Goal: Task Accomplishment & Management: Complete application form

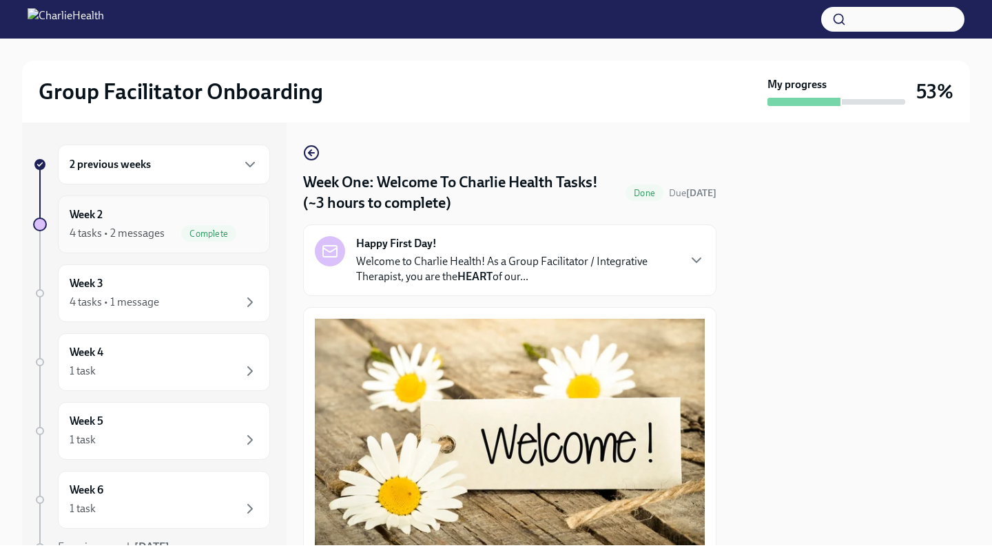
click at [155, 223] on div "Week 2 4 tasks • 2 messages Complete" at bounding box center [164, 224] width 189 height 34
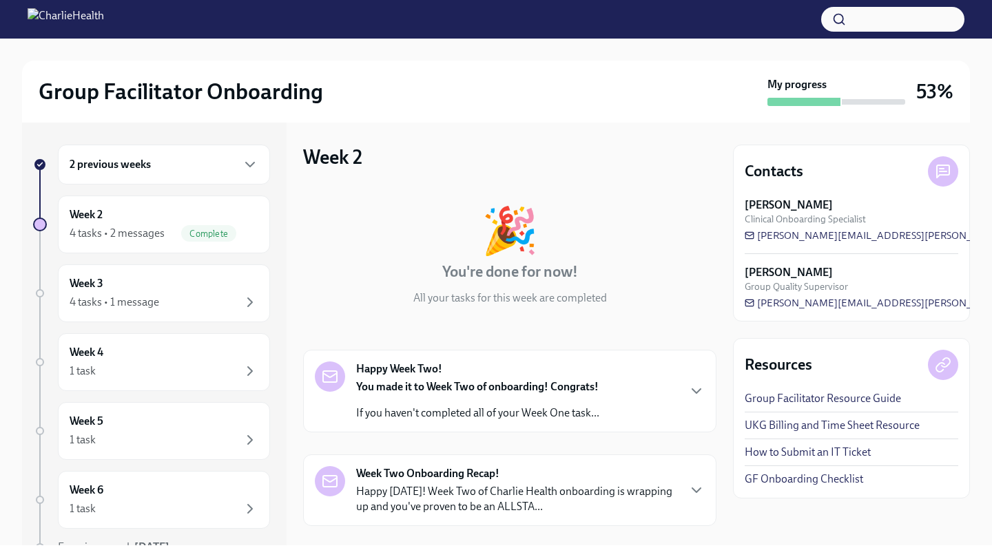
scroll to position [65, 0]
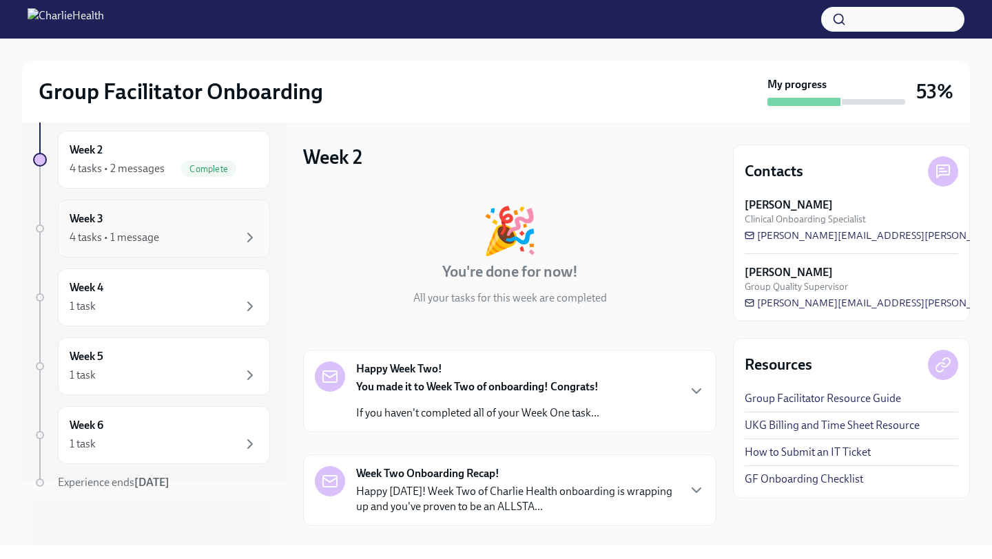
click at [153, 227] on div "Week 3 4 tasks • 1 message" at bounding box center [164, 229] width 189 height 34
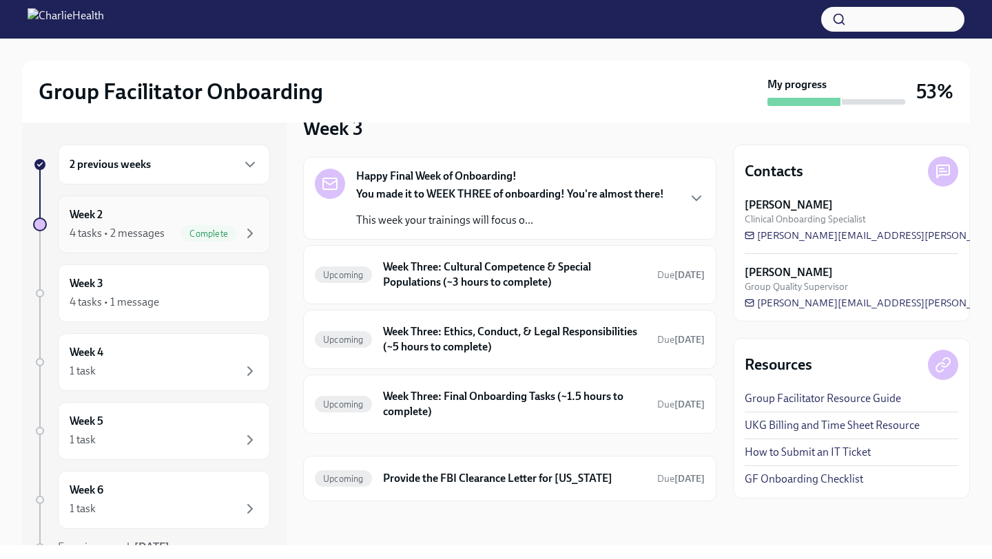
click at [189, 229] on span "Complete" at bounding box center [208, 234] width 55 height 10
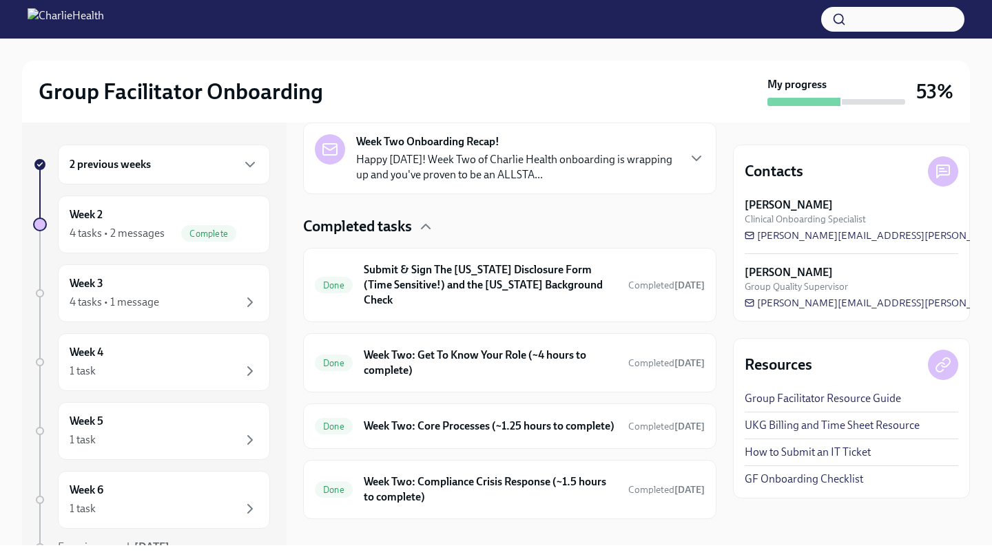
scroll to position [349, 0]
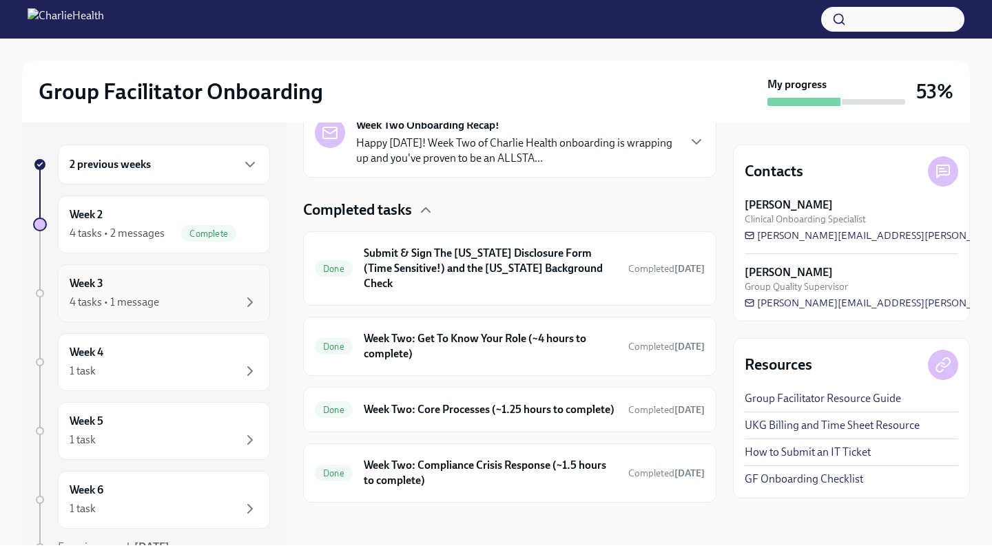
click at [113, 286] on div "Week 3 4 tasks • 1 message" at bounding box center [164, 293] width 189 height 34
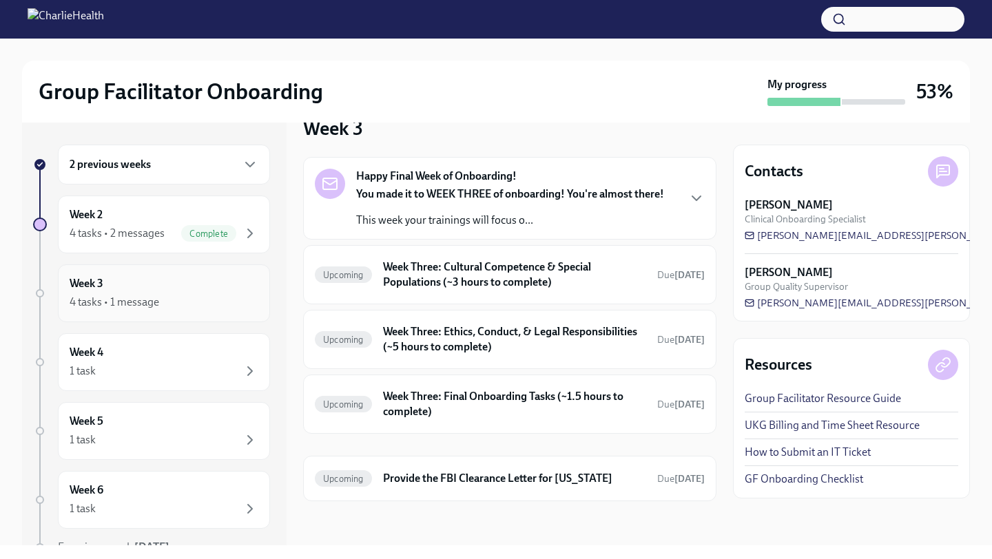
scroll to position [29, 0]
click at [480, 175] on strong "Happy Final Week of Onboarding!" at bounding box center [436, 176] width 161 height 15
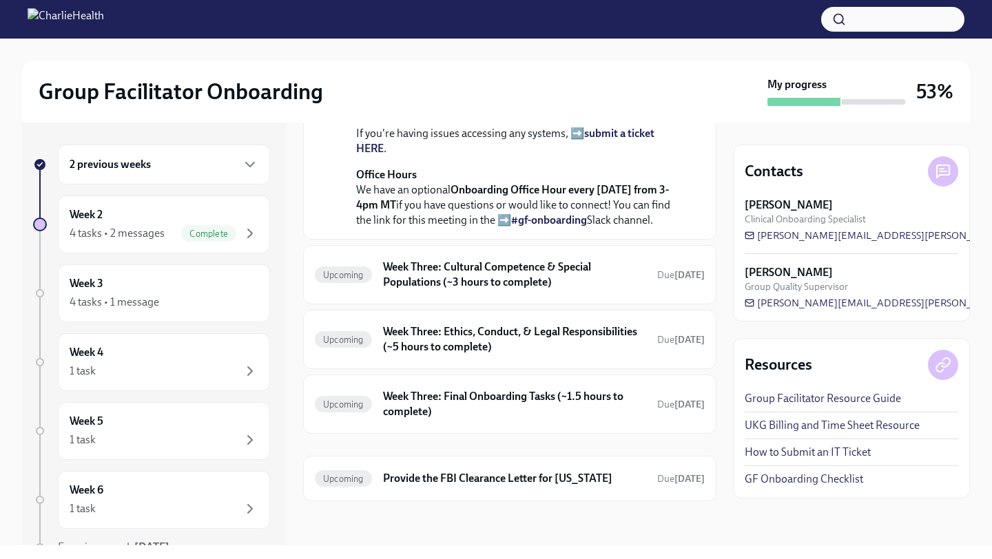
scroll to position [567, 0]
click at [444, 271] on h6 "Week Three: Cultural Competence & Special Populations (~3 hours to complete)" at bounding box center [514, 275] width 263 height 30
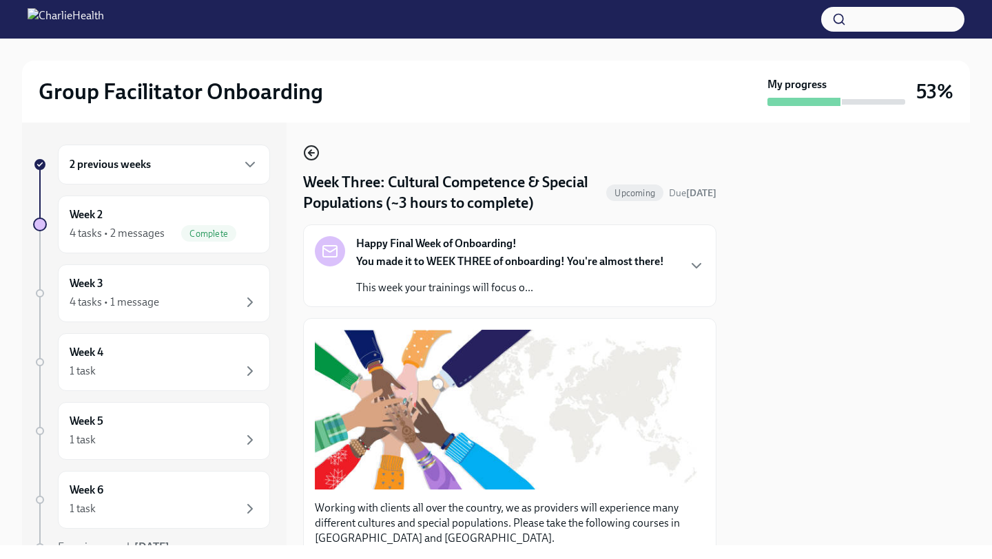
click at [313, 152] on icon "button" at bounding box center [311, 153] width 17 height 17
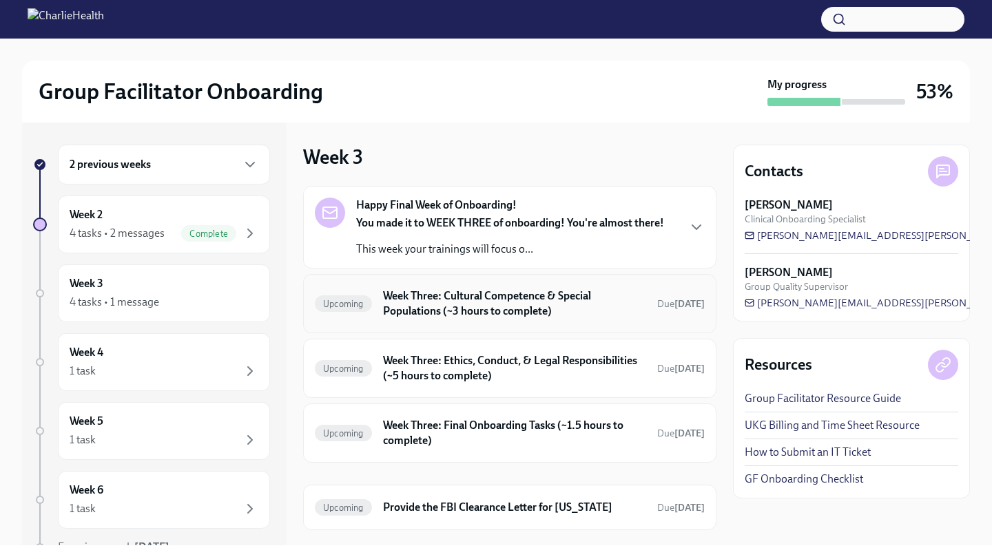
scroll to position [29, 0]
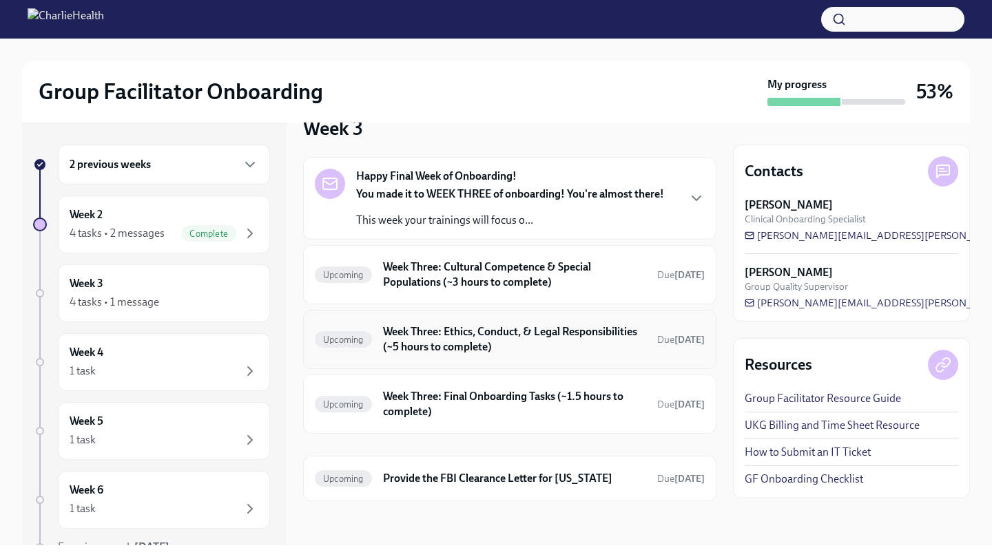
click at [428, 343] on h6 "Week Three: Ethics, Conduct, & Legal Responsibilities (~5 hours to complete)" at bounding box center [514, 340] width 263 height 30
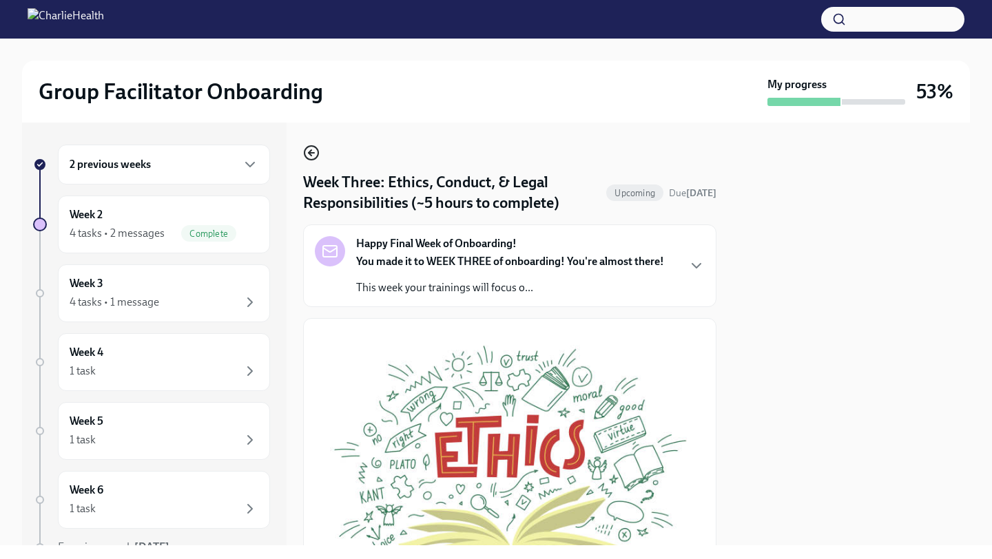
click at [317, 152] on icon "button" at bounding box center [311, 153] width 17 height 17
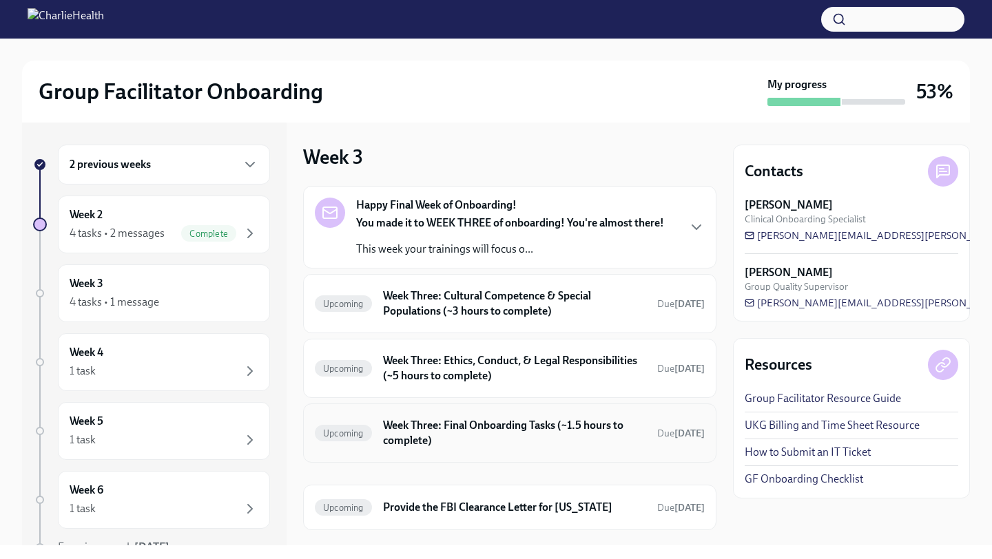
click at [491, 429] on h6 "Week Three: Final Onboarding Tasks (~1.5 hours to complete)" at bounding box center [514, 433] width 263 height 30
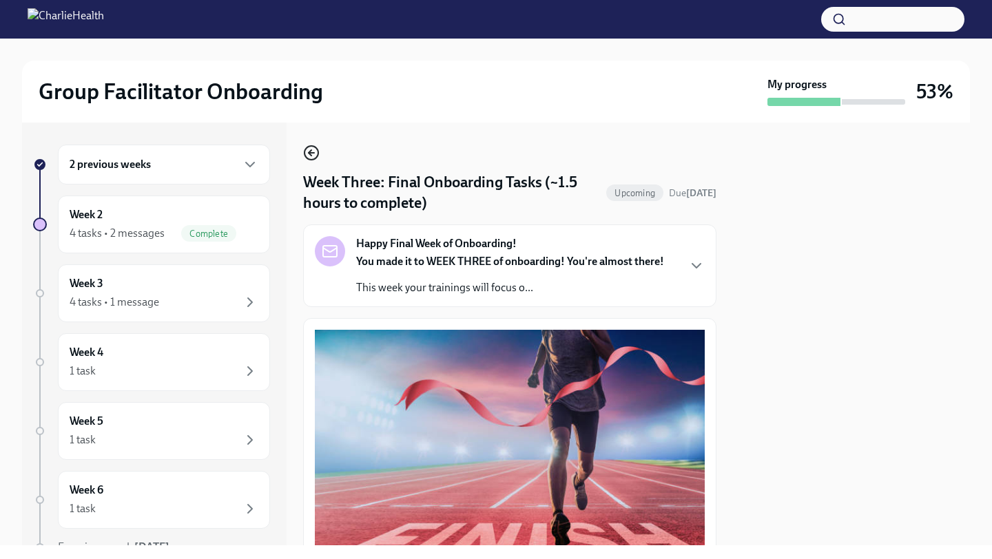
click at [313, 151] on icon "button" at bounding box center [311, 153] width 17 height 17
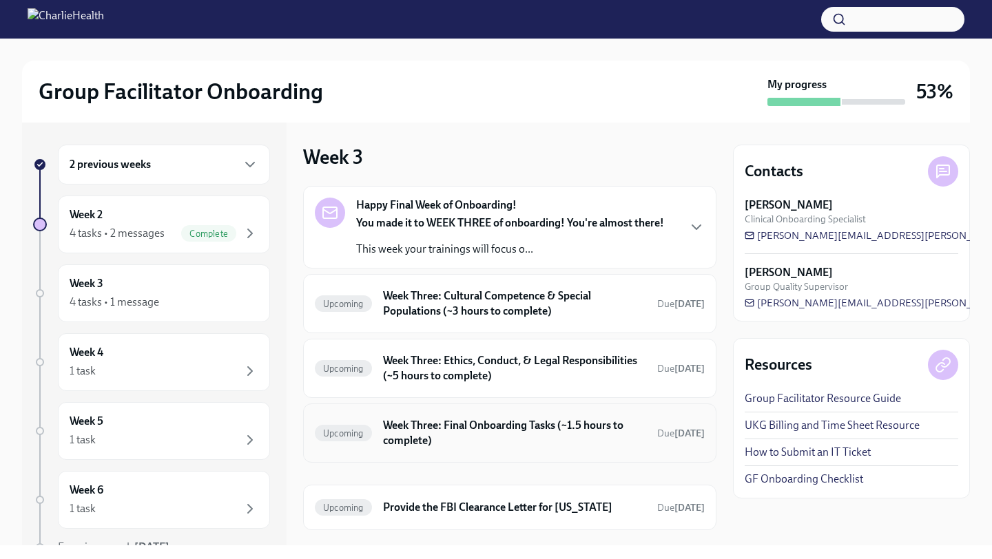
scroll to position [29, 0]
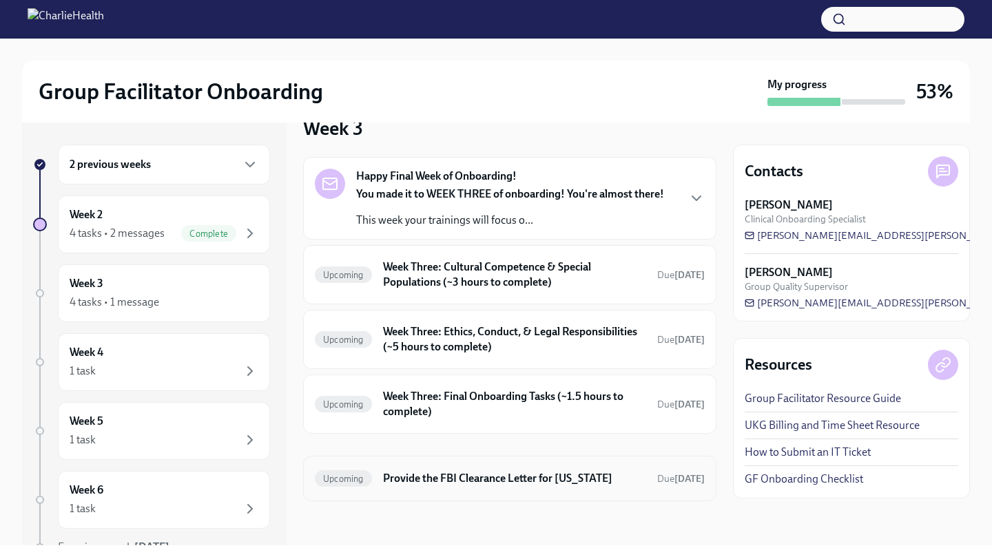
click at [415, 480] on h6 "Provide the FBI Clearance Letter for [US_STATE]" at bounding box center [514, 478] width 263 height 15
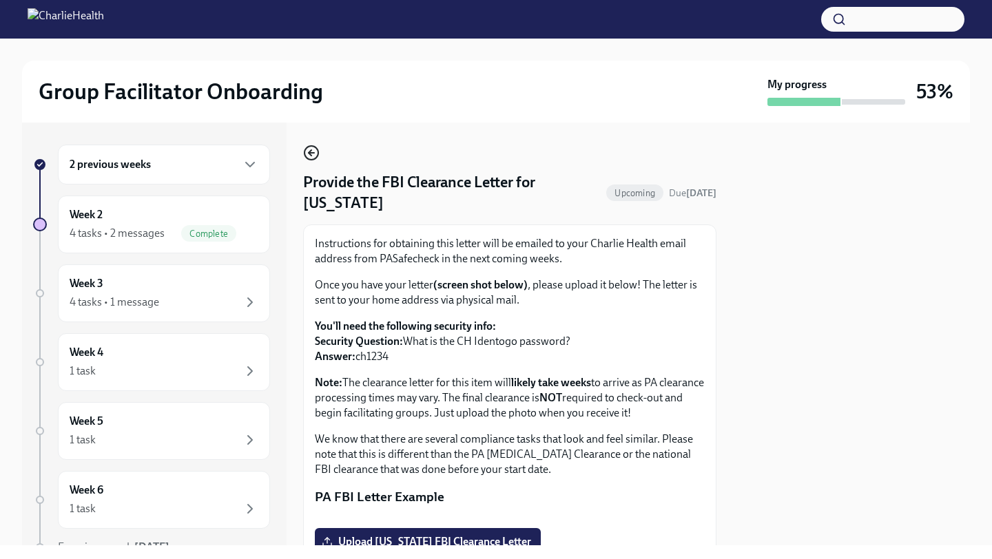
click at [307, 155] on icon "button" at bounding box center [311, 153] width 17 height 17
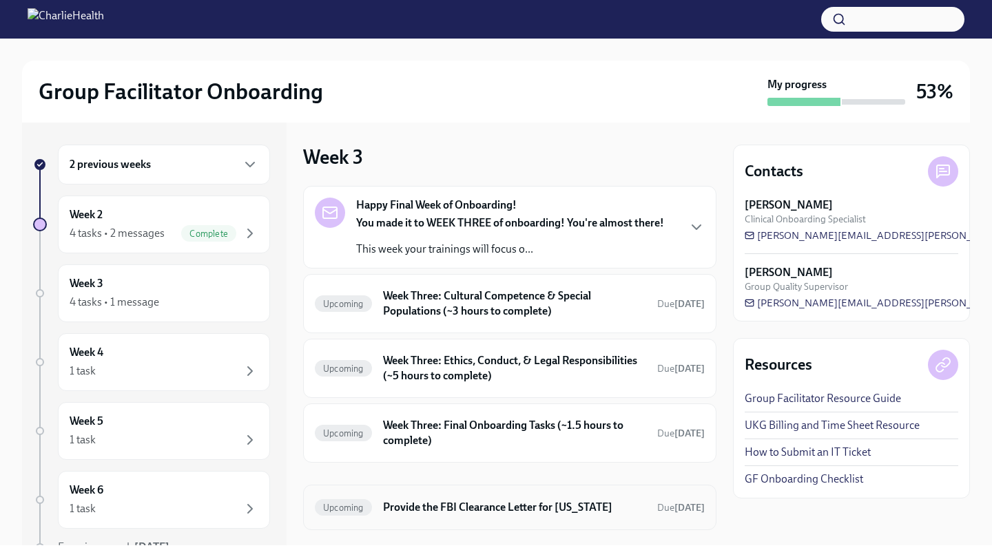
click at [378, 508] on div "Upcoming Provide the FBI Clearance Letter for [US_STATE] Due [DATE]" at bounding box center [510, 508] width 390 height 22
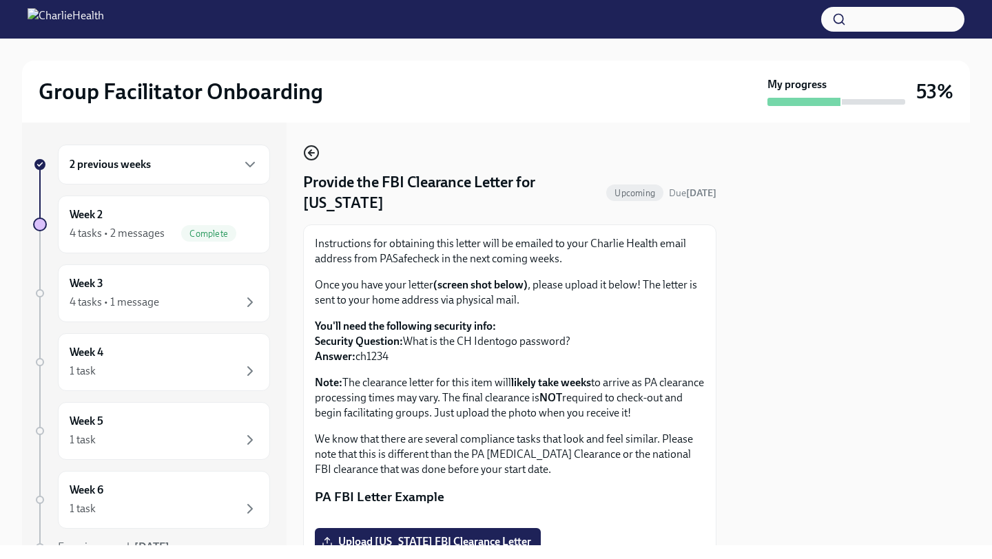
click at [313, 155] on icon "button" at bounding box center [311, 153] width 17 height 17
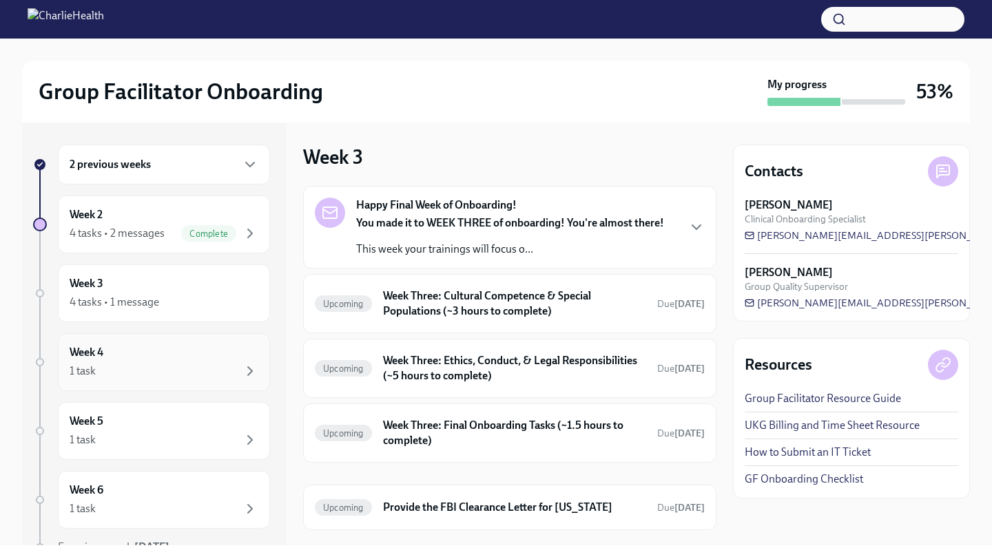
click at [169, 384] on div "Week 4 1 task" at bounding box center [164, 362] width 212 height 58
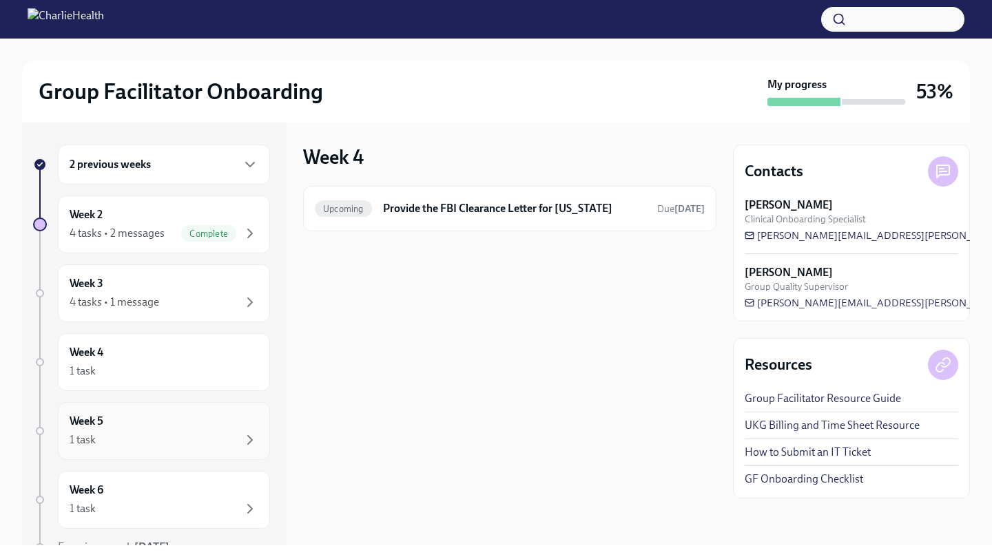
click at [176, 434] on div "1 task" at bounding box center [164, 440] width 189 height 17
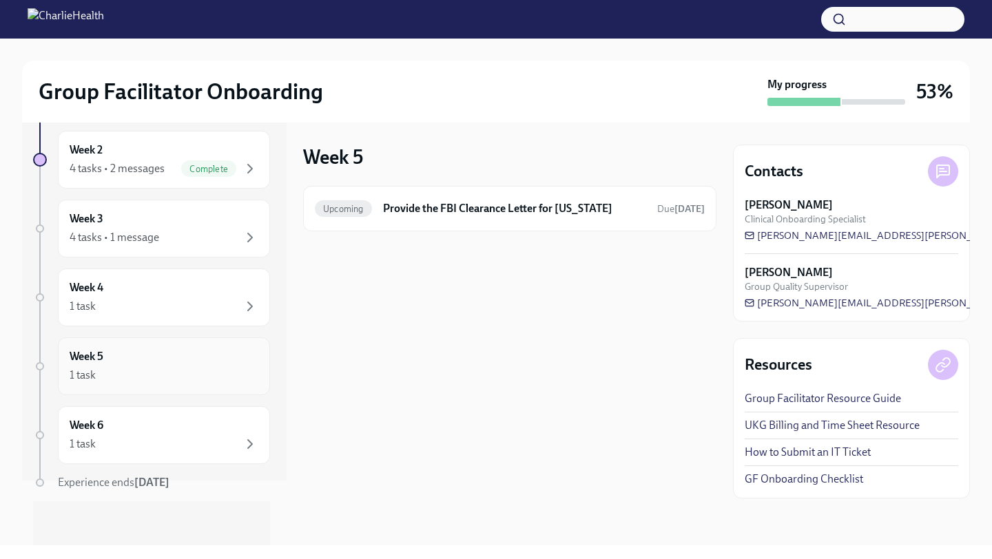
click at [169, 375] on div "1 task" at bounding box center [164, 375] width 189 height 17
click at [174, 440] on div "1 task" at bounding box center [164, 444] width 189 height 17
click at [198, 224] on div "Week 3 4 tasks • 1 message" at bounding box center [164, 229] width 189 height 34
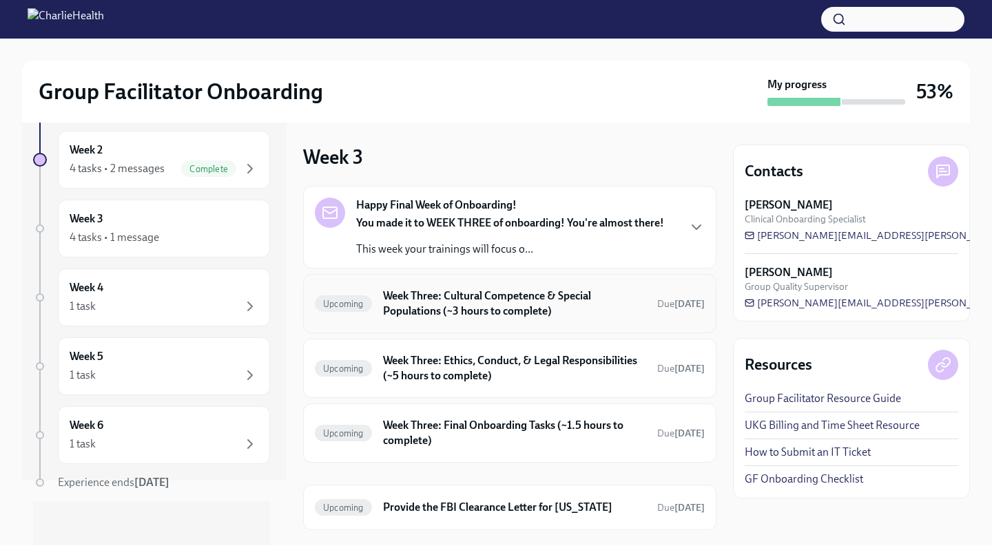
click at [463, 316] on h6 "Week Three: Cultural Competence & Special Populations (~3 hours to complete)" at bounding box center [514, 304] width 263 height 30
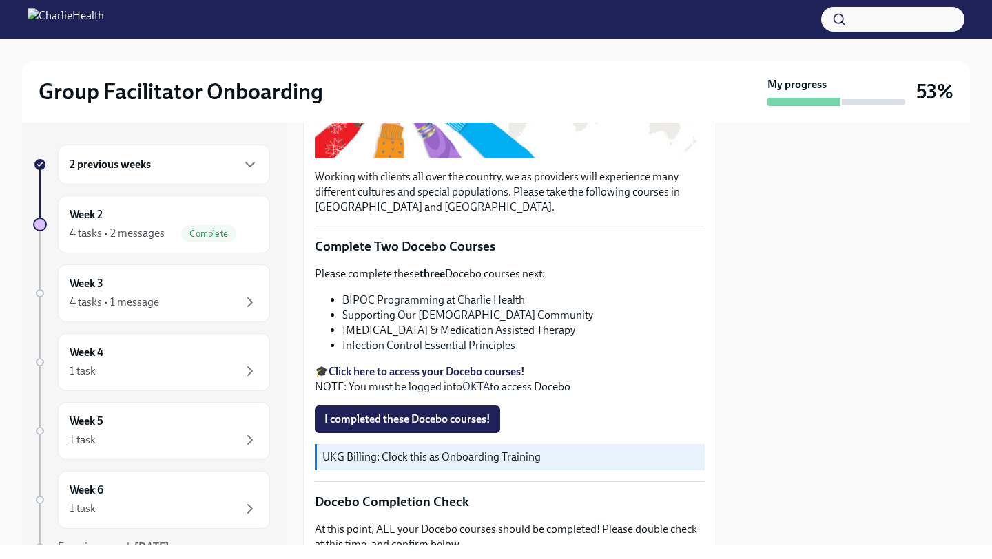
scroll to position [309, 0]
